Goal: Navigation & Orientation: Find specific page/section

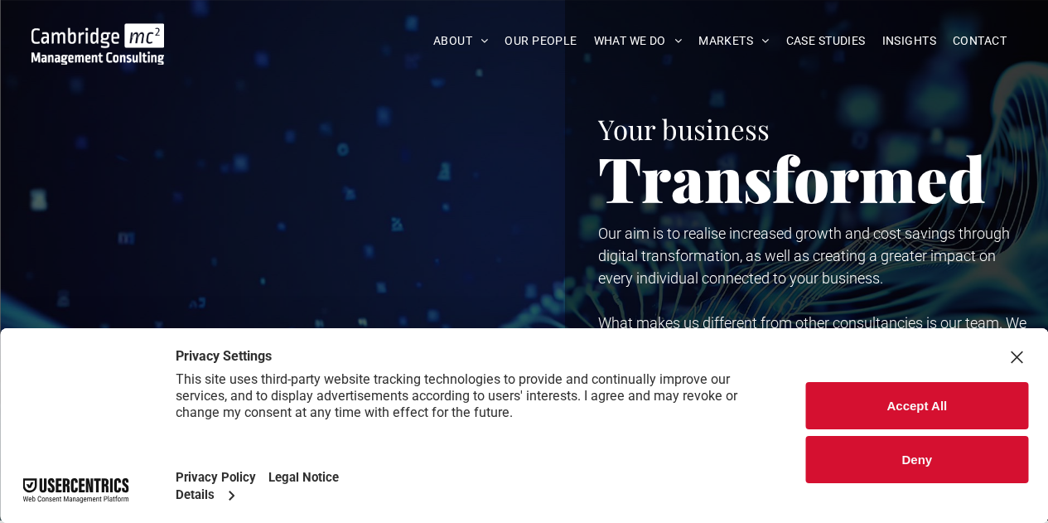
click at [1015, 356] on div "Close Layer" at bounding box center [1016, 356] width 23 height 23
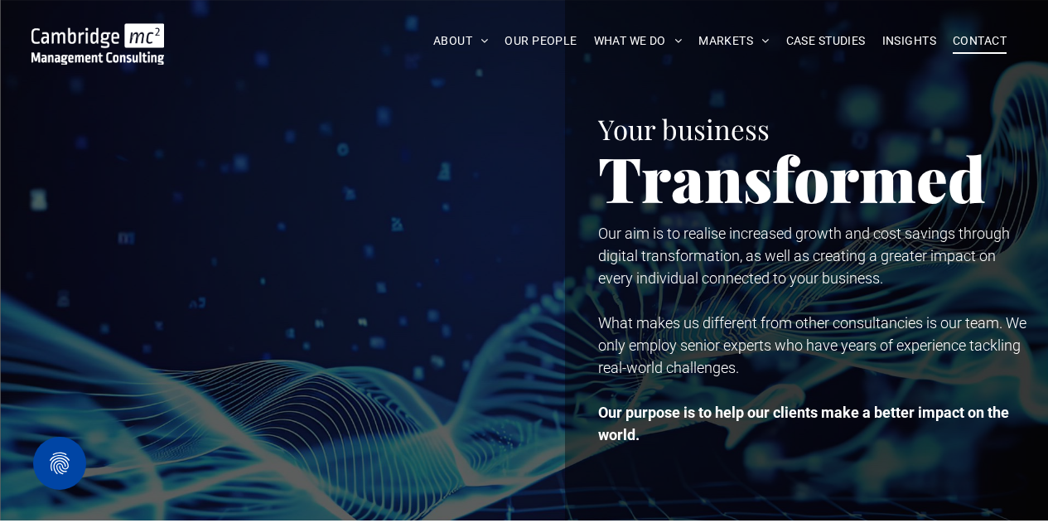
click at [975, 35] on span "CONTACT" at bounding box center [980, 41] width 54 height 26
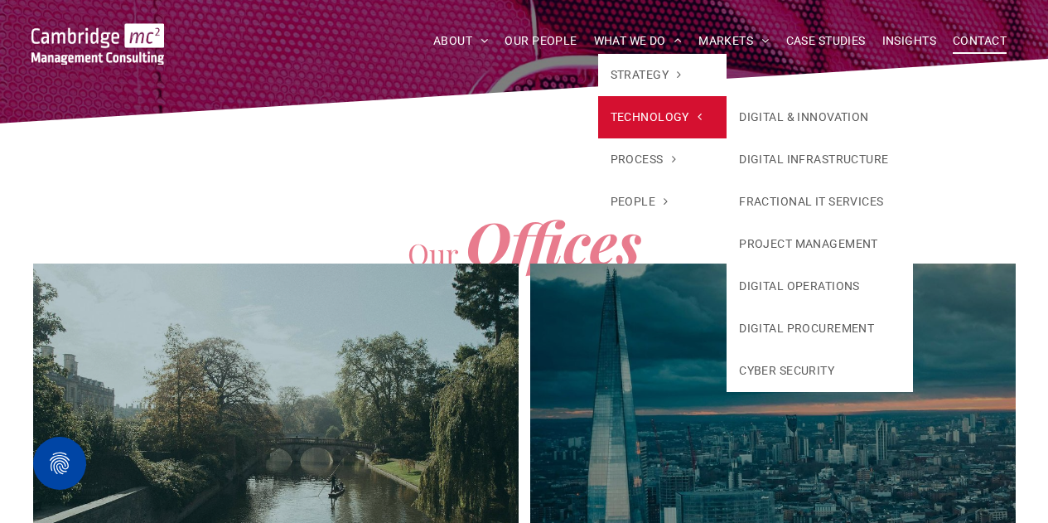
scroll to position [414, 0]
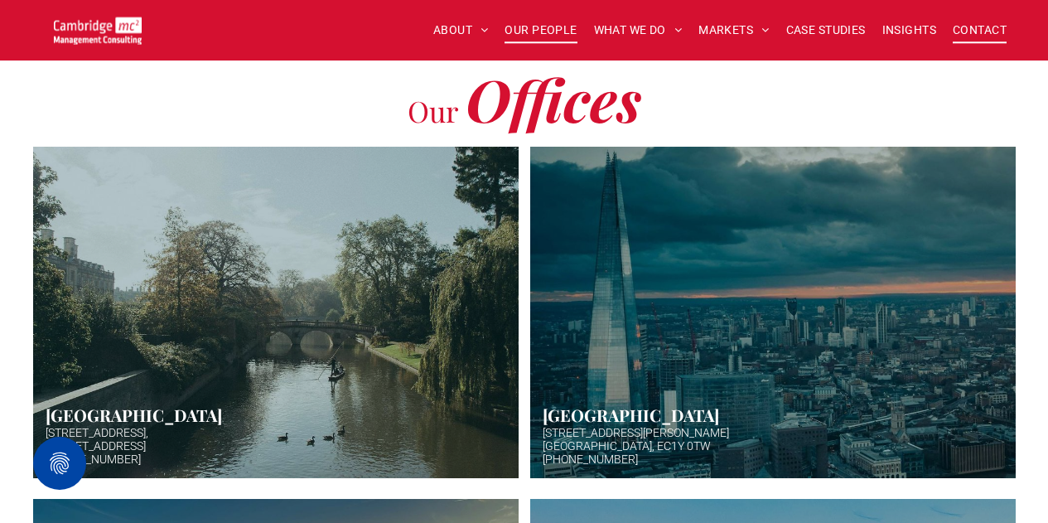
click at [543, 28] on span "OUR PEOPLE" at bounding box center [540, 30] width 72 height 26
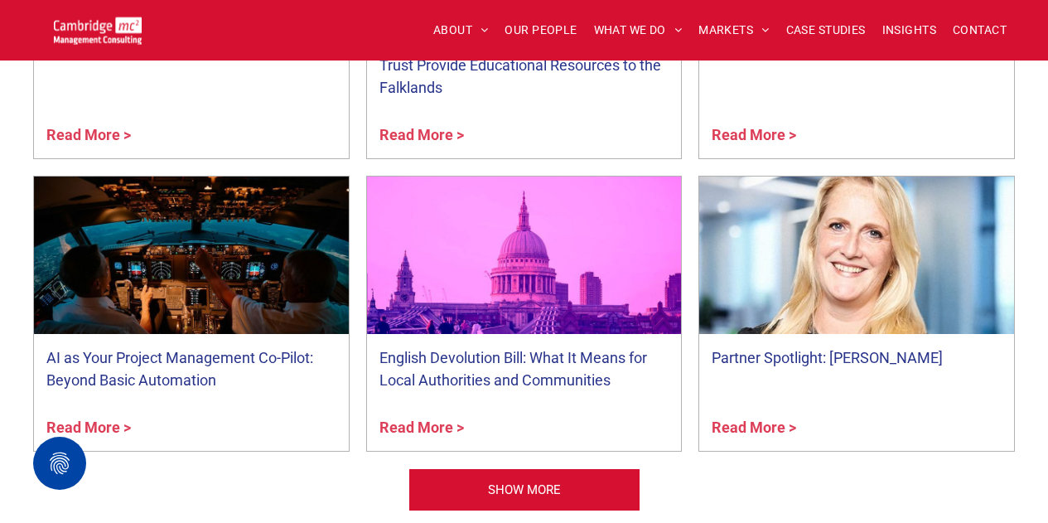
scroll to position [6672, 0]
